Goal: Transaction & Acquisition: Purchase product/service

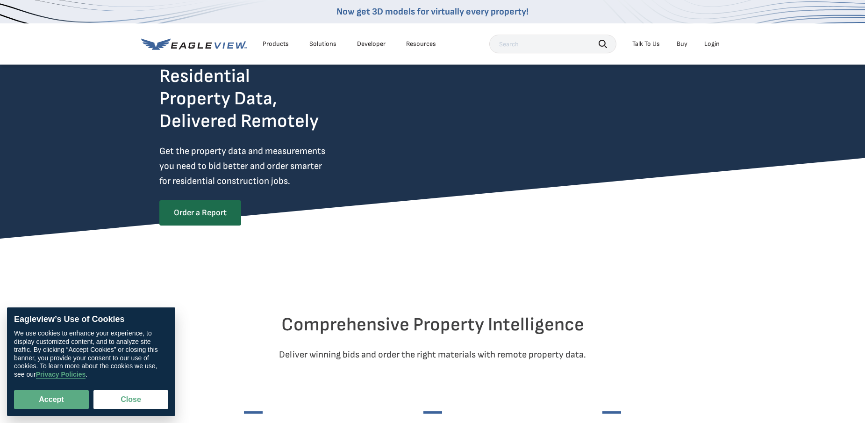
scroll to position [47, 0]
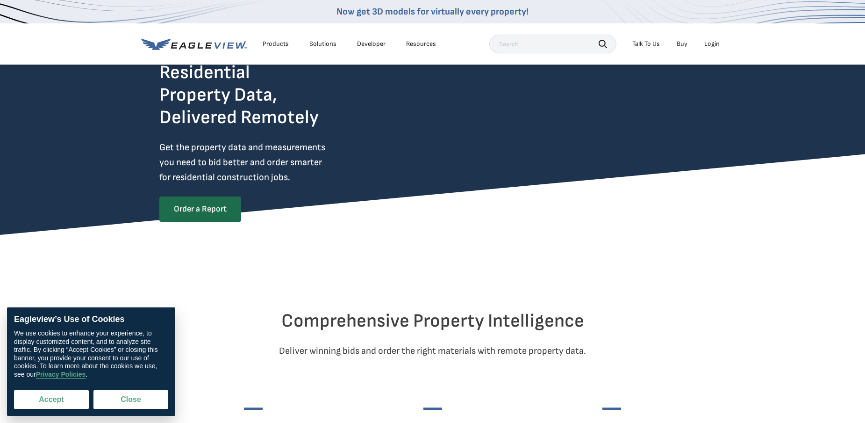
click at [69, 398] on button "Accept" at bounding box center [51, 399] width 75 height 19
checkbox input "true"
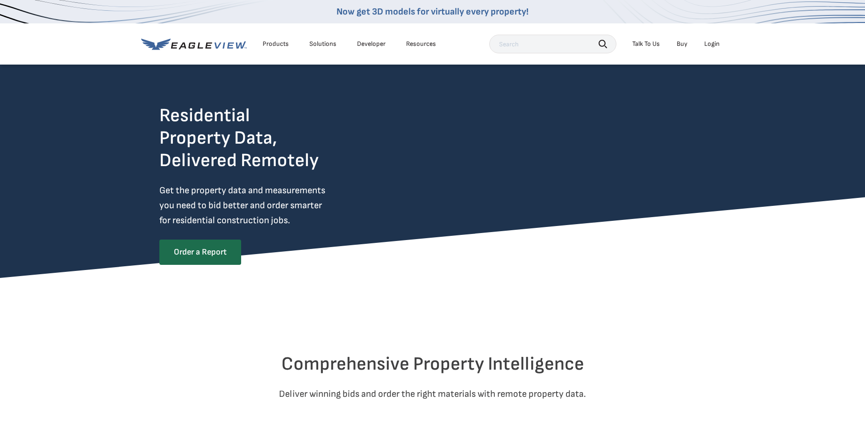
scroll to position [0, 0]
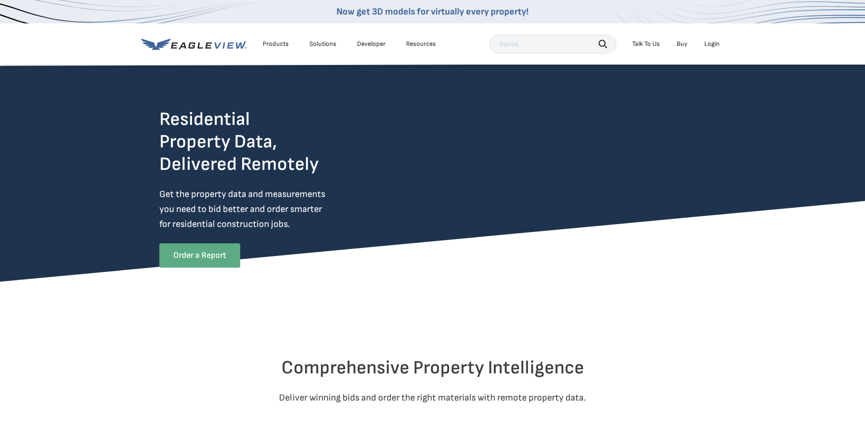
click at [196, 253] on link "Order a Report" at bounding box center [199, 255] width 81 height 24
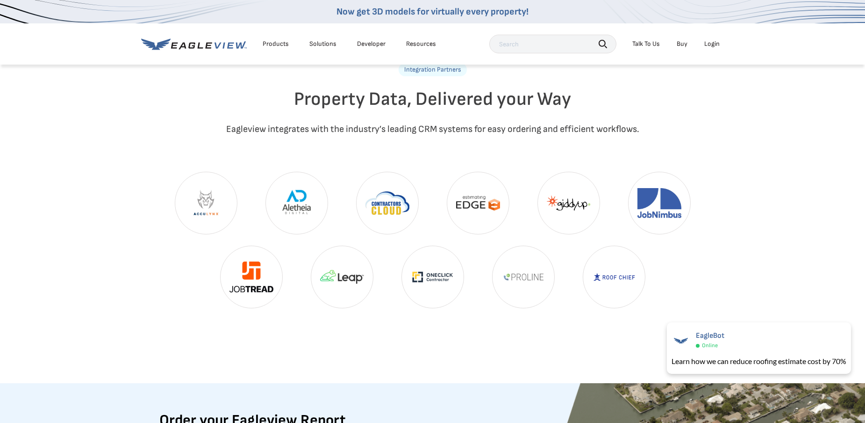
scroll to position [2151, 0]
